Goal: Find specific page/section

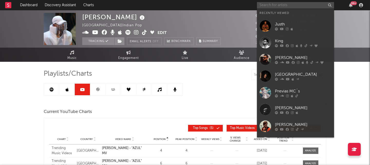
click at [283, 6] on input "text" at bounding box center [295, 5] width 77 height 6
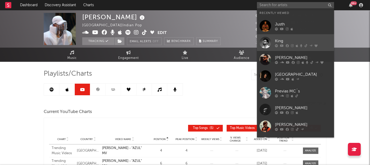
click at [282, 41] on div "King" at bounding box center [303, 41] width 57 height 6
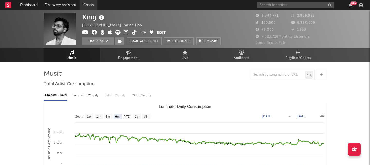
select select "6m"
click at [300, 61] on span "Playlists/Charts" at bounding box center [298, 58] width 25 height 6
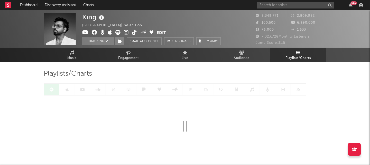
scroll to position [15, 0]
